Goal: Information Seeking & Learning: Learn about a topic

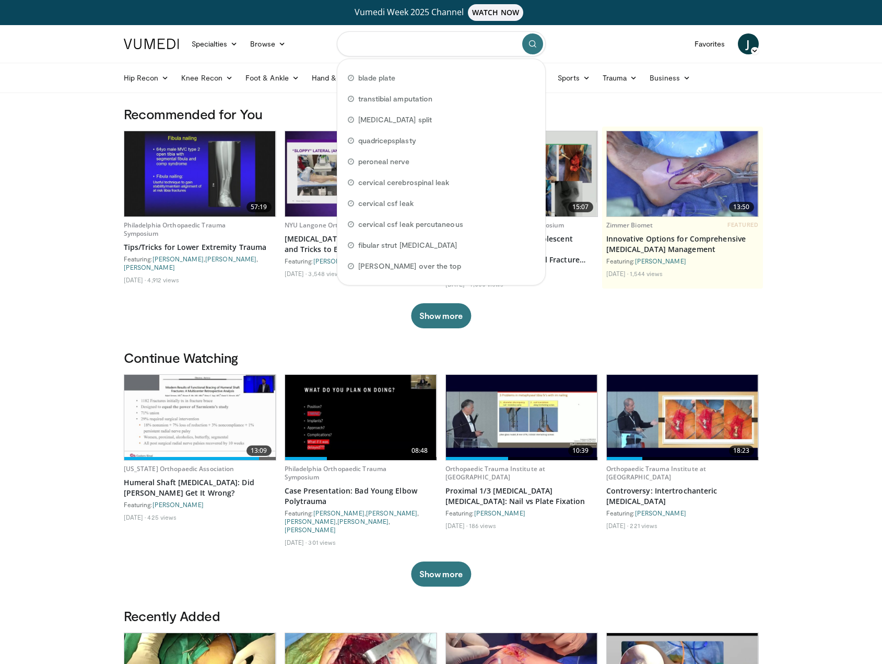
click at [414, 41] on input "Search topics, interventions" at bounding box center [441, 43] width 209 height 25
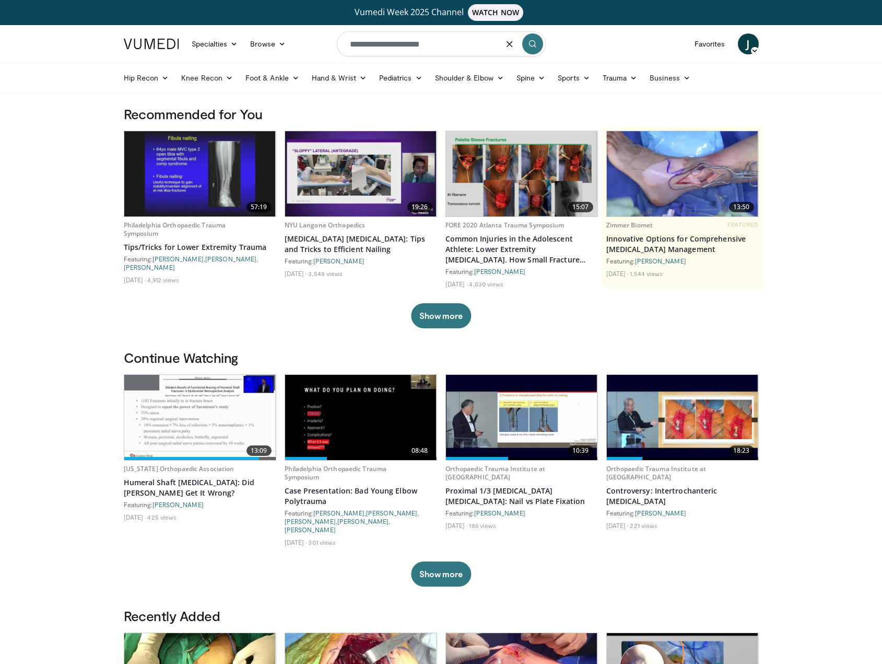
type input "**********"
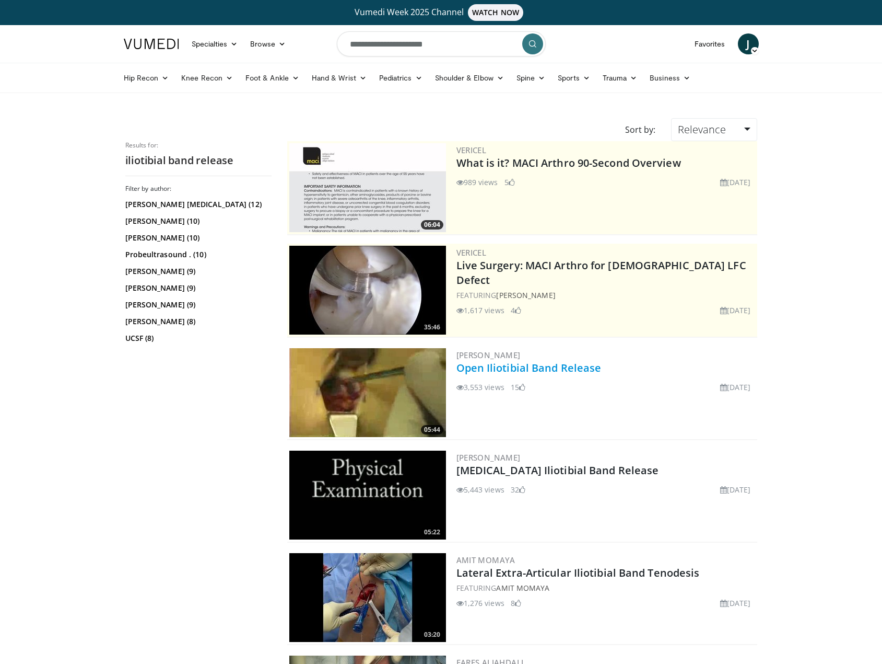
click at [563, 370] on link "Open Iliotibial Band Release" at bounding box center [529, 368] width 145 height 14
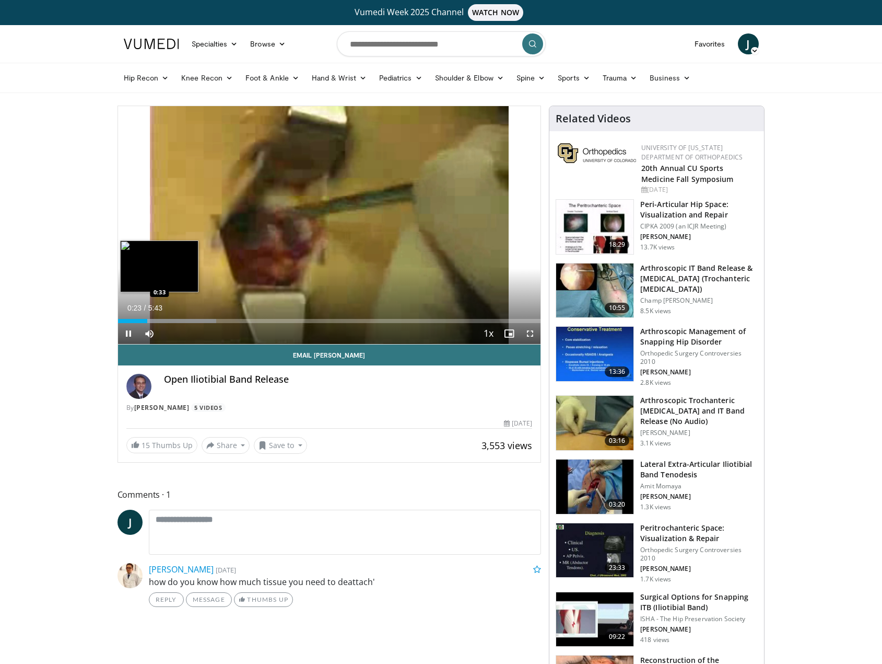
click at [159, 318] on div "Loaded : 23.23% 0:23 0:33" at bounding box center [329, 318] width 423 height 10
click at [189, 321] on div "Loaded : 29.04% 0:37 0:57" at bounding box center [329, 321] width 423 height 4
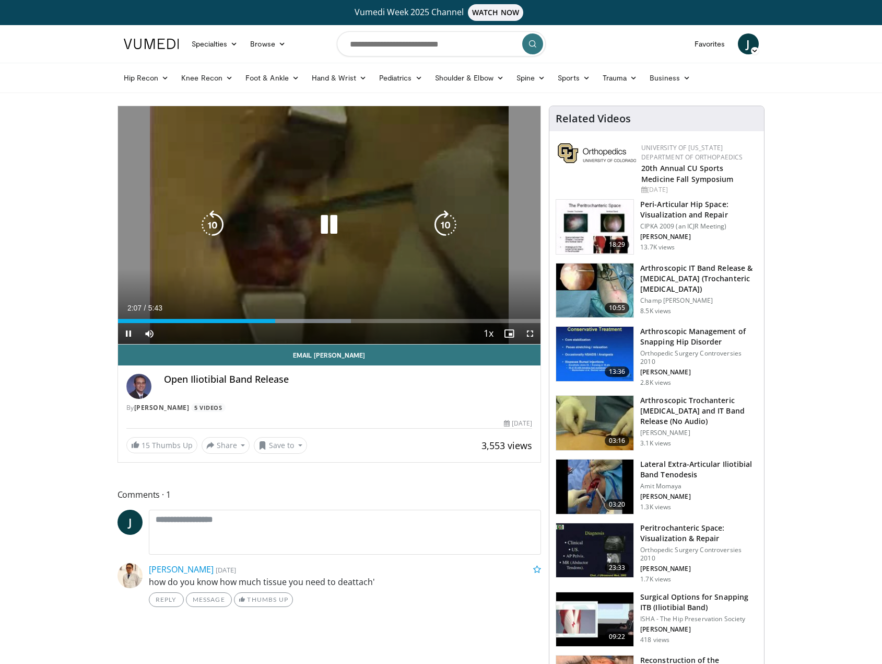
click at [330, 225] on icon "Video Player" at bounding box center [329, 224] width 29 height 29
